Goal: Use online tool/utility

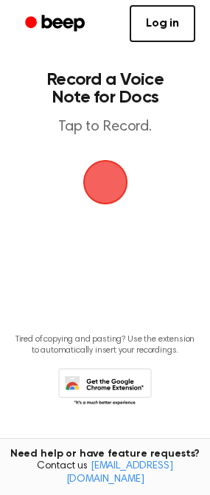
click at [119, 175] on span "button" at bounding box center [105, 182] width 41 height 41
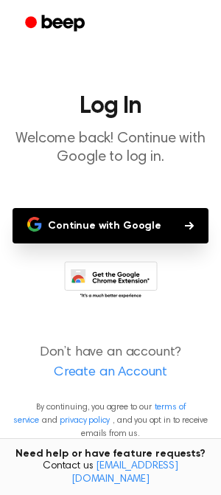
click at [119, 175] on main "Log In Welcome back! Continue with Google to log in. Continue with Google Don’t…" at bounding box center [110, 247] width 221 height 495
click at [139, 216] on button "Continue with Google" at bounding box center [111, 225] width 196 height 35
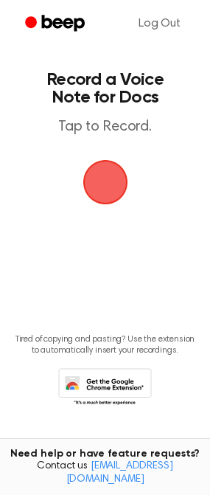
click at [117, 185] on span "button" at bounding box center [105, 182] width 41 height 41
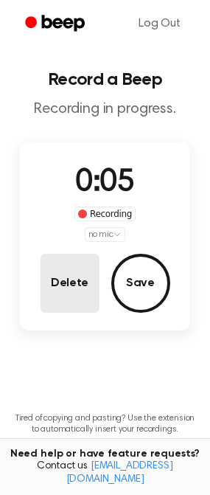
click at [49, 288] on button "Delete" at bounding box center [70, 283] width 59 height 59
